Goal: Task Accomplishment & Management: Manage account settings

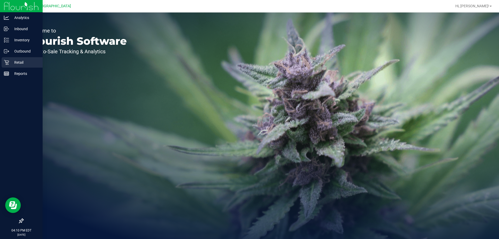
click at [12, 61] on p "Retail" at bounding box center [24, 62] width 31 height 6
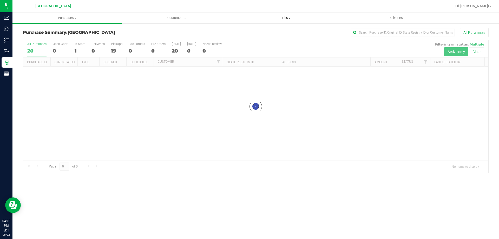
click at [285, 18] on span "Tills" at bounding box center [286, 18] width 109 height 5
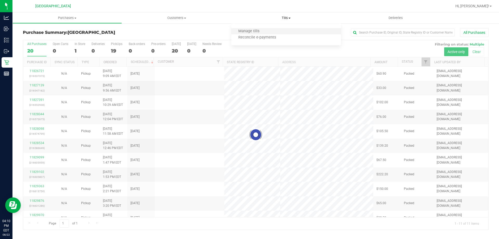
click at [271, 32] on li "Manage tills" at bounding box center [285, 31] width 109 height 6
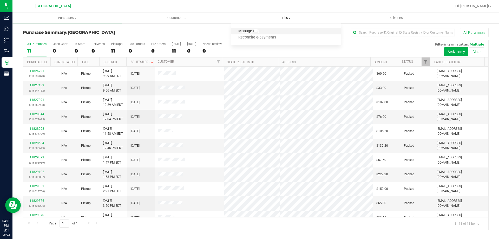
click at [250, 32] on span "Manage tills" at bounding box center [248, 31] width 35 height 4
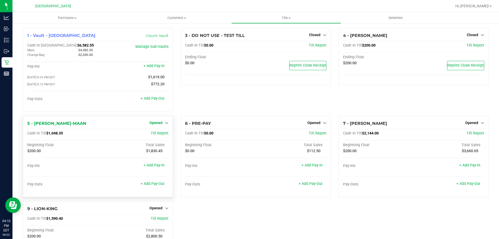
click at [161, 122] on link "Opened" at bounding box center [158, 123] width 19 height 4
click at [159, 133] on link "Close Till" at bounding box center [157, 133] width 14 height 4
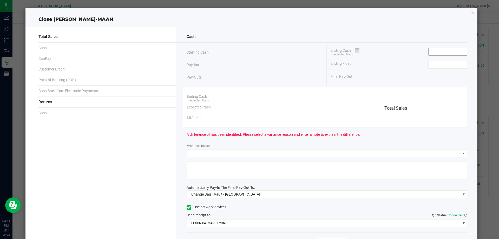
click at [444, 54] on input at bounding box center [448, 51] width 38 height 7
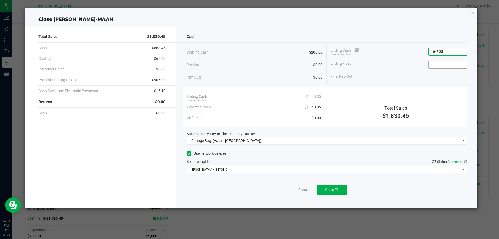
type input "$1,048.35"
click at [446, 65] on input at bounding box center [448, 64] width 38 height 7
type input "$200.00"
click at [265, 147] on div "Cash Starting Cash $200.00 Pay-Ins $0.00 Pay-Outs $0.00 Ending Cash (including …" at bounding box center [327, 117] width 302 height 181
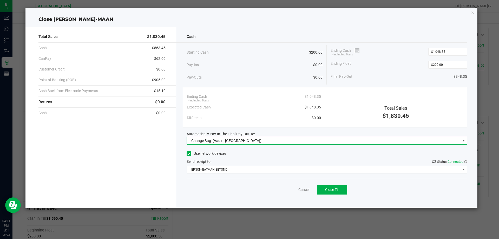
click at [268, 142] on span "Change Bag (Vault - [GEOGRAPHIC_DATA])" at bounding box center [324, 140] width 274 height 7
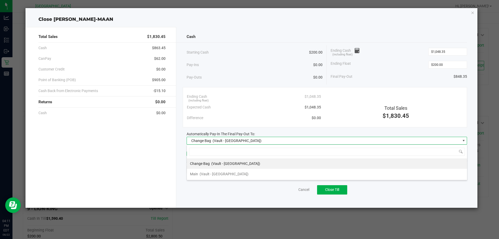
scroll to position [8, 281]
click at [240, 173] on span "(Vault - [GEOGRAPHIC_DATA])" at bounding box center [224, 174] width 49 height 4
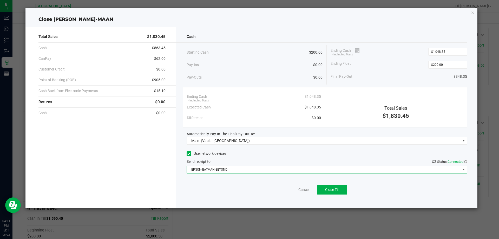
click at [239, 169] on span "EPSON-BATMAN-BEYOND" at bounding box center [324, 169] width 274 height 7
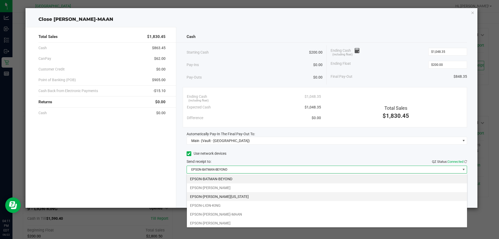
click at [228, 198] on li "EPSON-[PERSON_NAME][US_STATE]" at bounding box center [327, 196] width 280 height 9
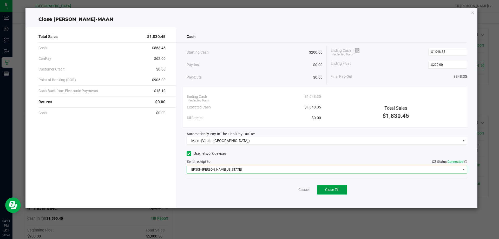
click at [336, 190] on span "Close Till" at bounding box center [332, 189] width 14 height 4
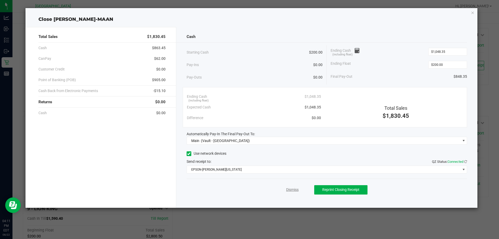
click at [294, 188] on link "Dismiss" at bounding box center [292, 189] width 12 height 5
